Goal: Transaction & Acquisition: Purchase product/service

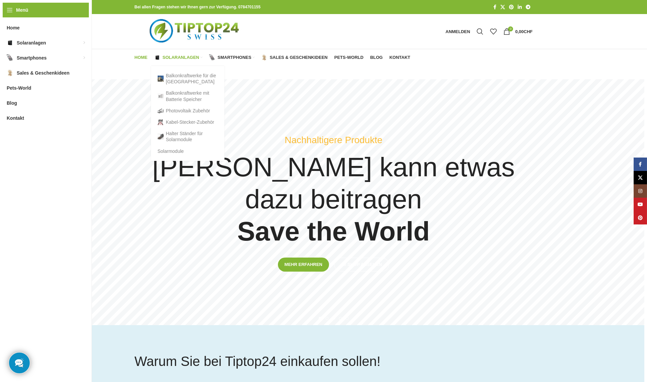
click at [180, 58] on span "Solaranlagen" at bounding box center [181, 57] width 37 height 5
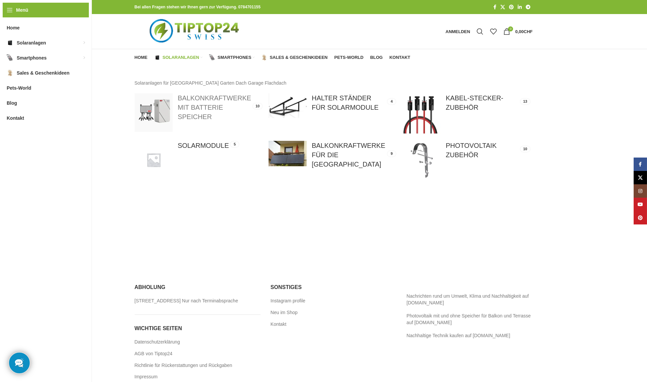
click at [193, 106] on link at bounding box center [198, 112] width 127 height 38
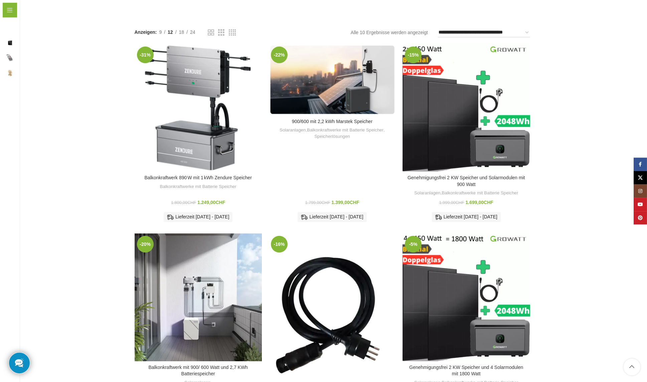
scroll to position [67, 0]
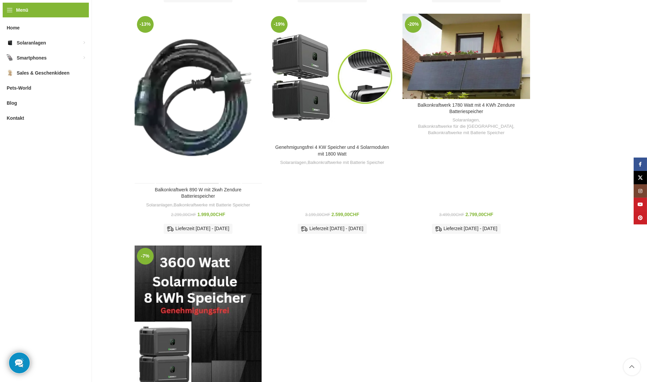
scroll to position [574, 0]
